Goal: Task Accomplishment & Management: Manage account settings

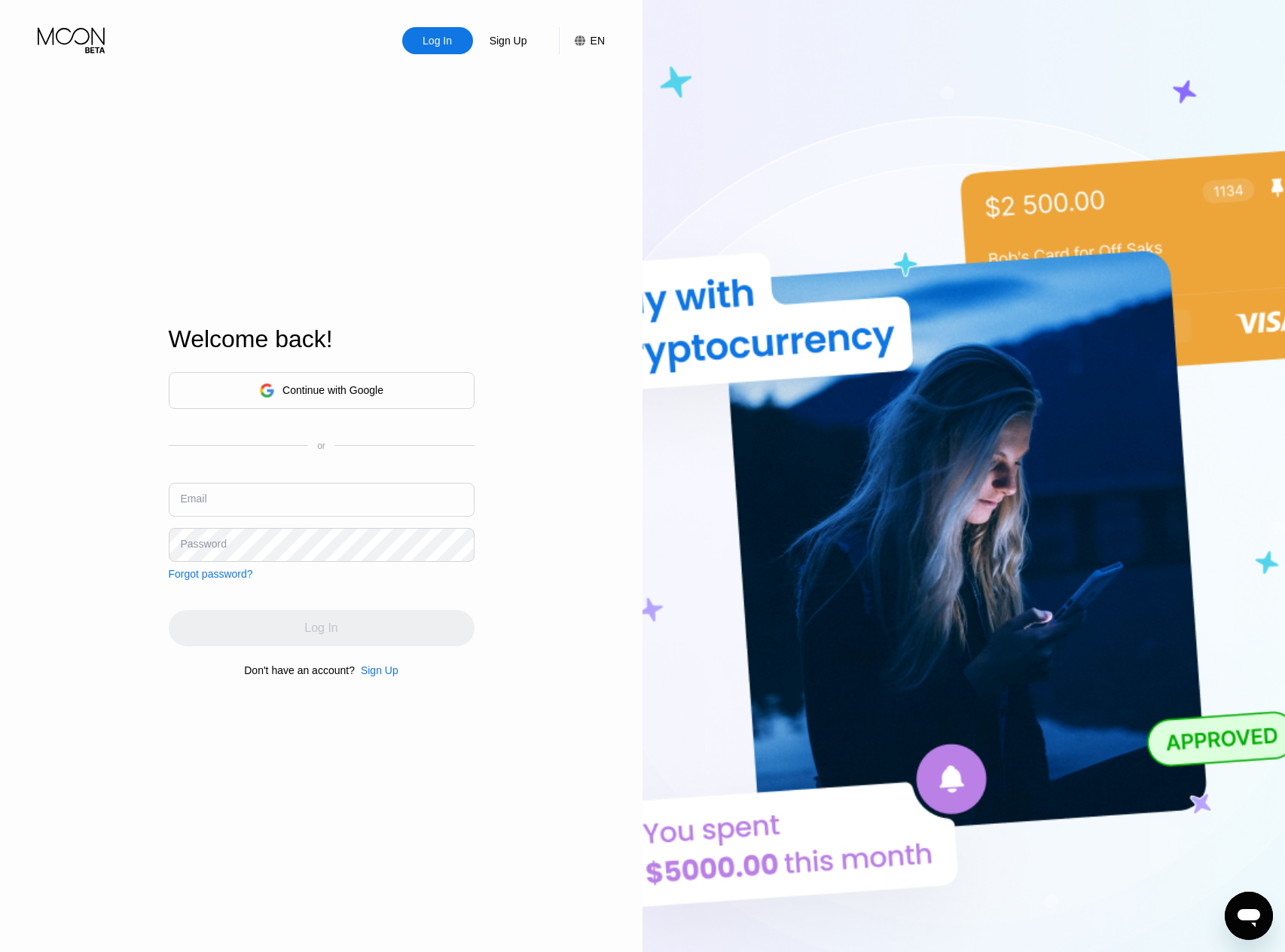
click at [360, 393] on div "Continue with Google" at bounding box center [332, 390] width 101 height 12
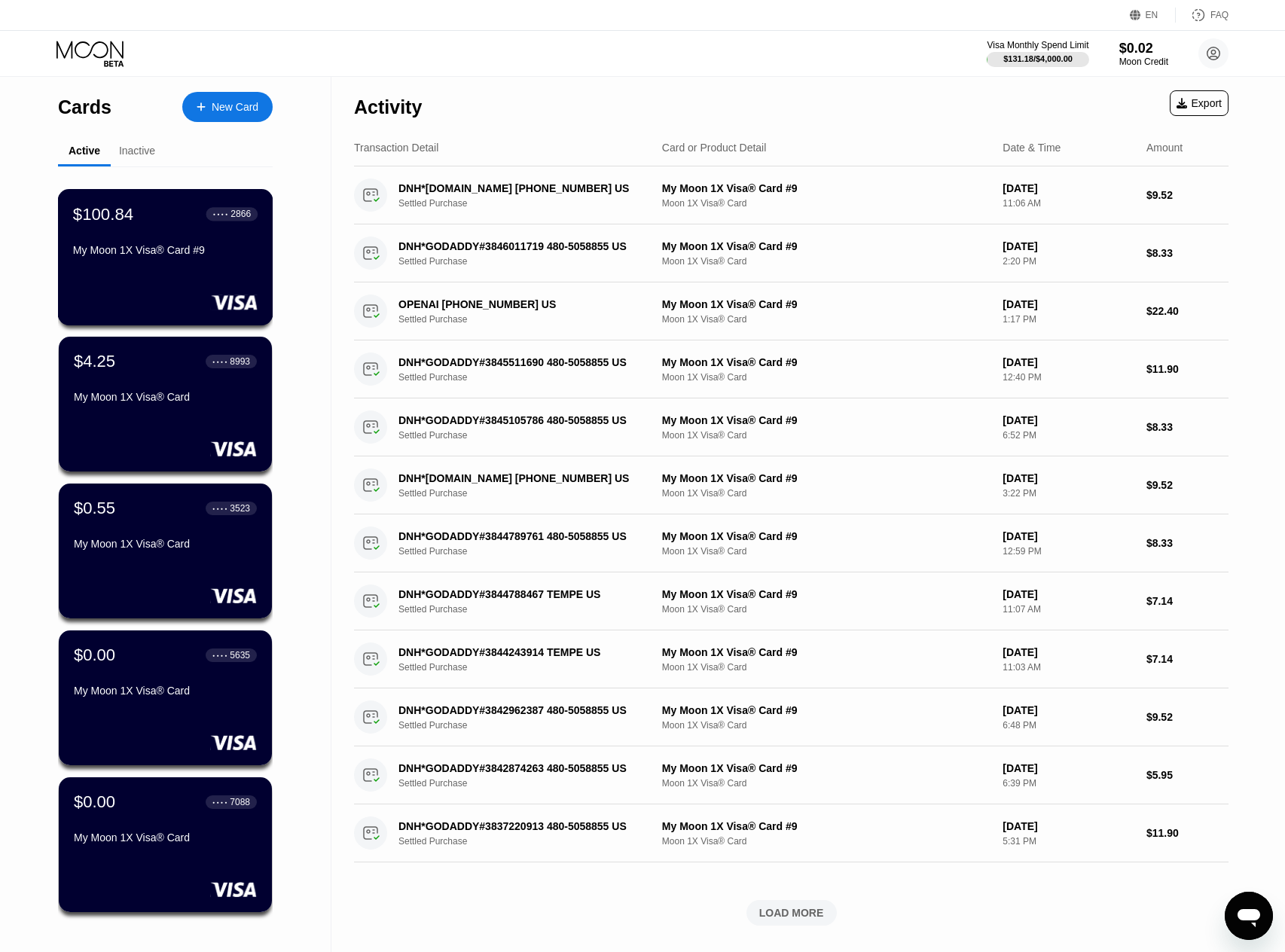
click at [162, 266] on div "$100.84 ● ● ● ● 2866 My Moon 1X Visa® Card #9" at bounding box center [166, 256] width 216 height 136
